Goal: Task Accomplishment & Management: Complete application form

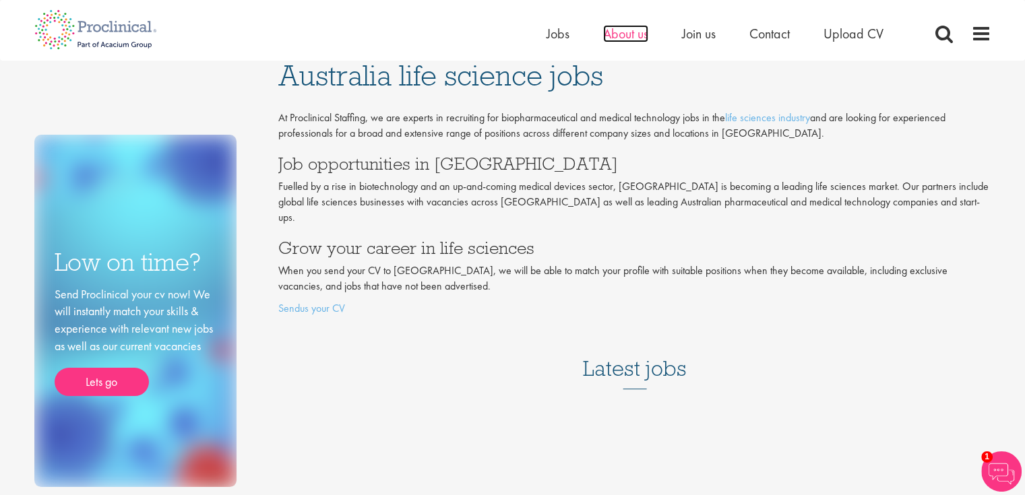
click at [631, 40] on span "About us" at bounding box center [625, 34] width 45 height 18
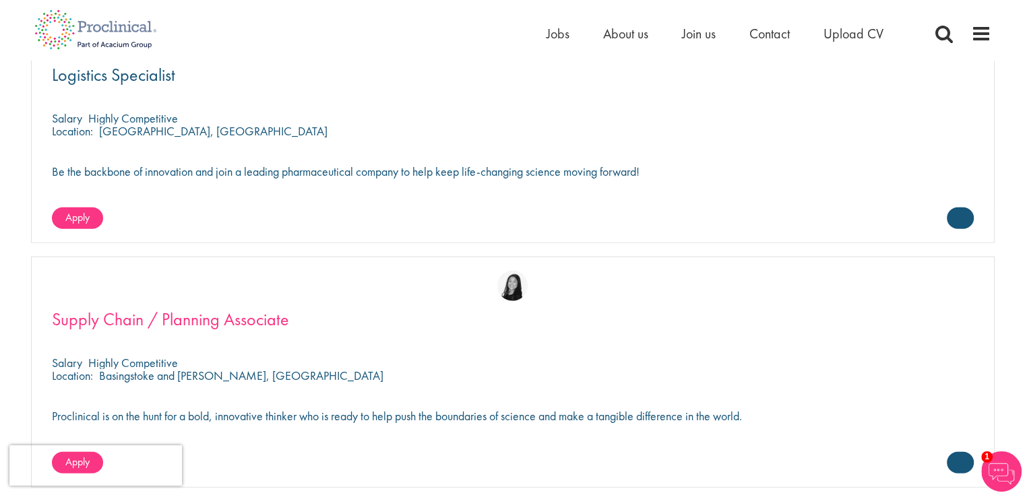
scroll to position [3251, 0]
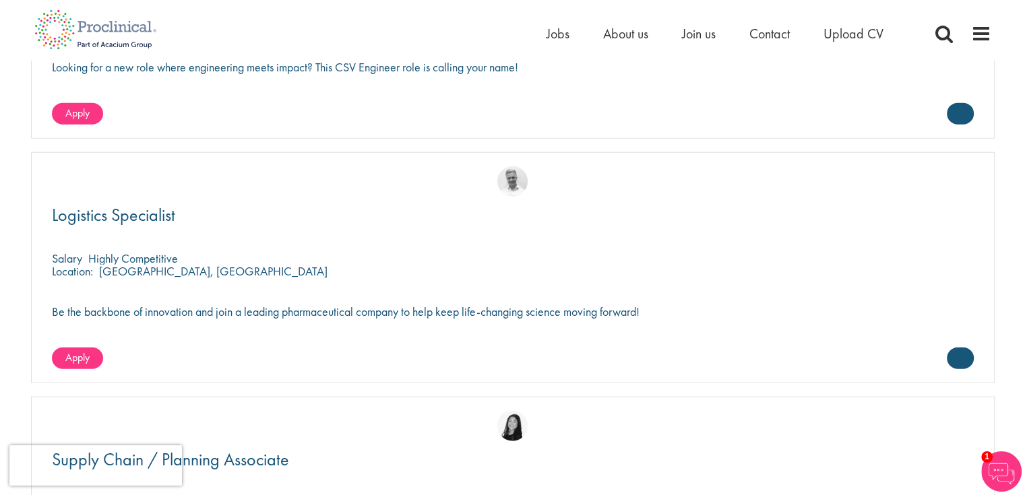
click at [848, 15] on div "Home Jobs About us Join us Contact Upload CV" at bounding box center [507, 25] width 967 height 51
click at [852, 28] on span "Upload CV" at bounding box center [854, 34] width 60 height 18
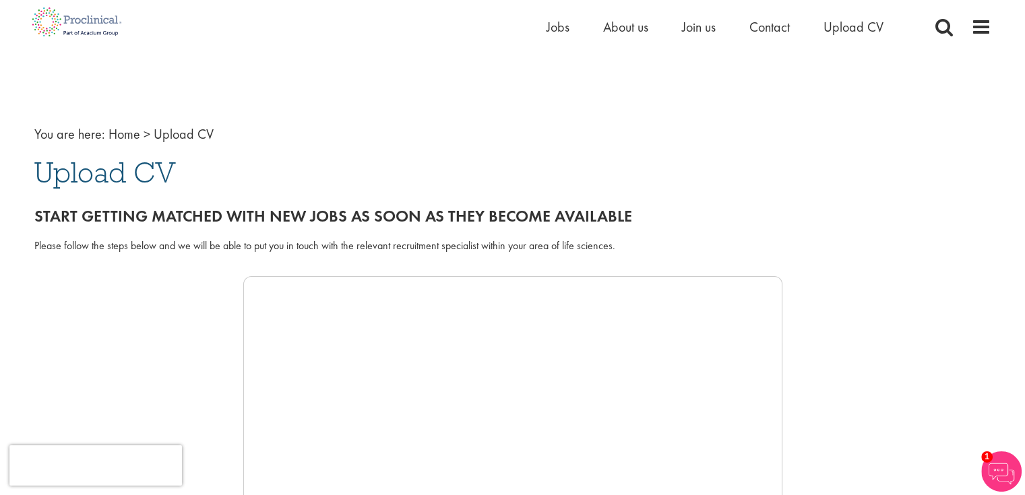
scroll to position [181, 0]
